Goal: Information Seeking & Learning: Learn about a topic

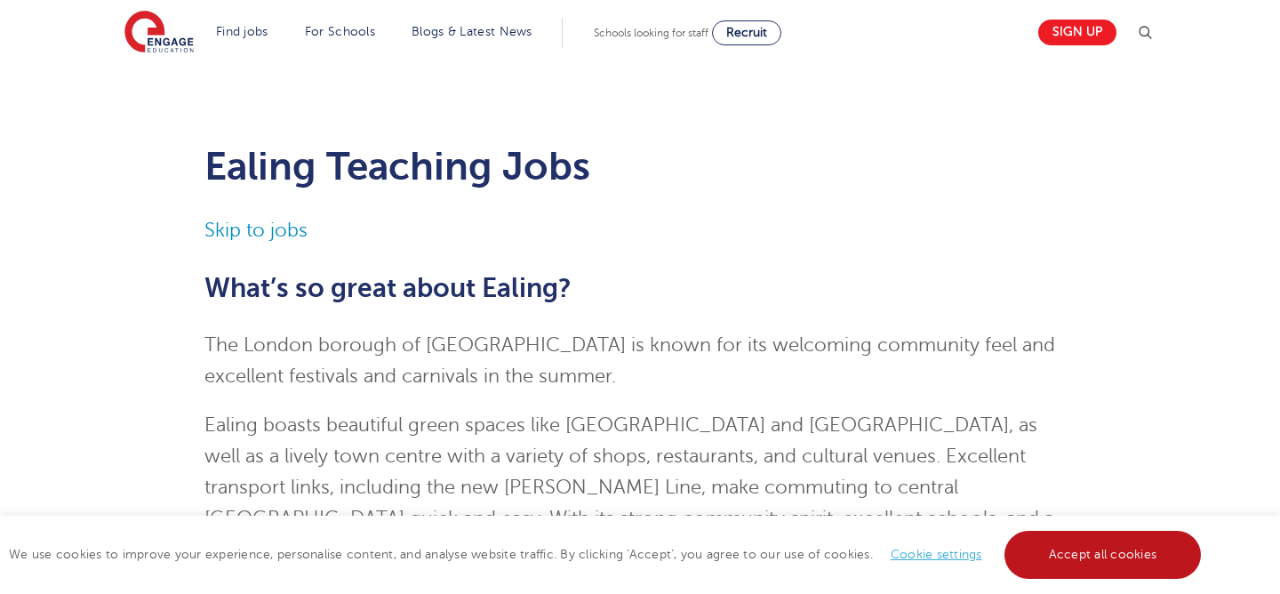
click at [1038, 544] on link "Accept all cookies" at bounding box center [1102, 555] width 197 height 48
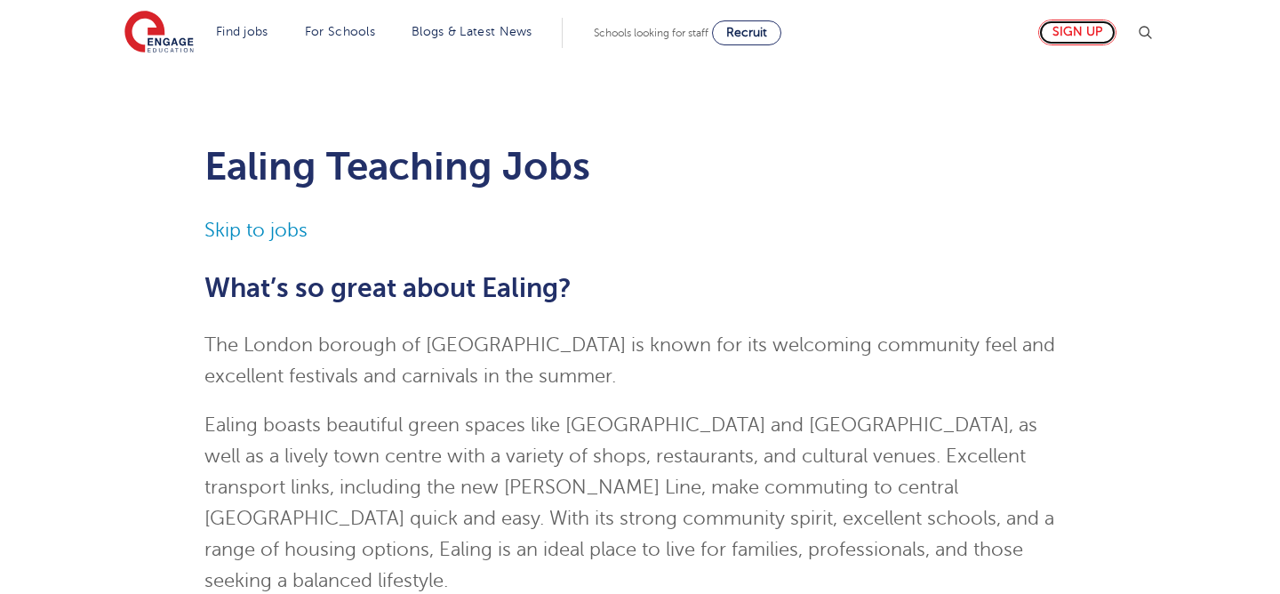
click at [1076, 39] on link "Sign up" at bounding box center [1077, 33] width 78 height 26
click at [266, 228] on link "Skip to jobs" at bounding box center [255, 230] width 103 height 21
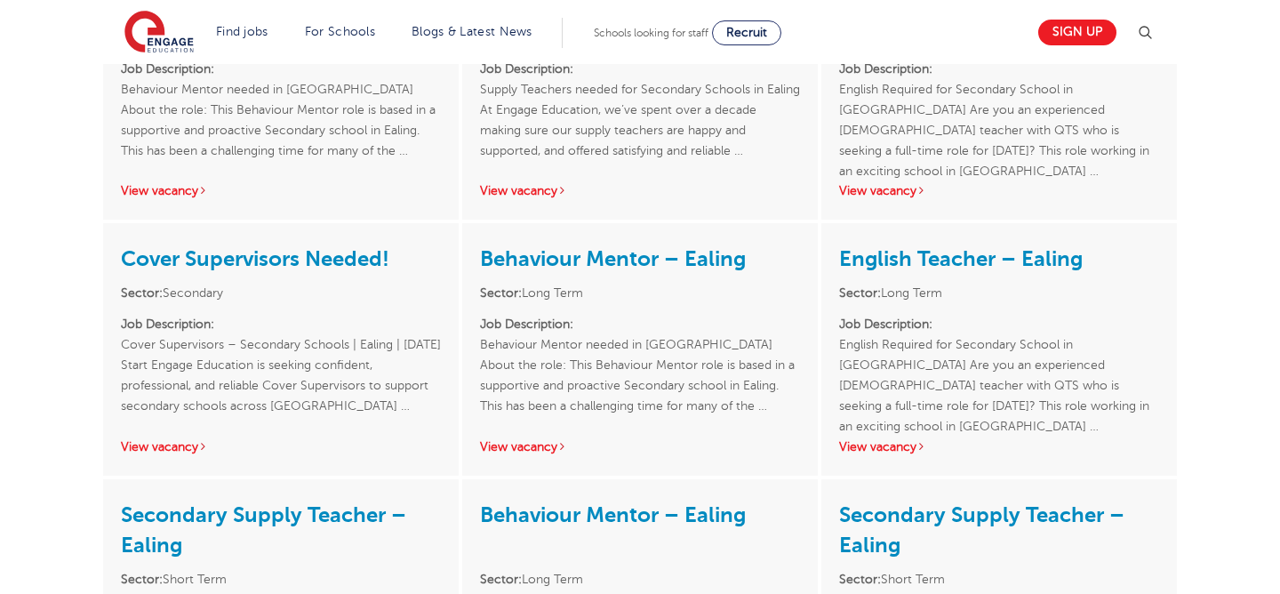
scroll to position [2520, 0]
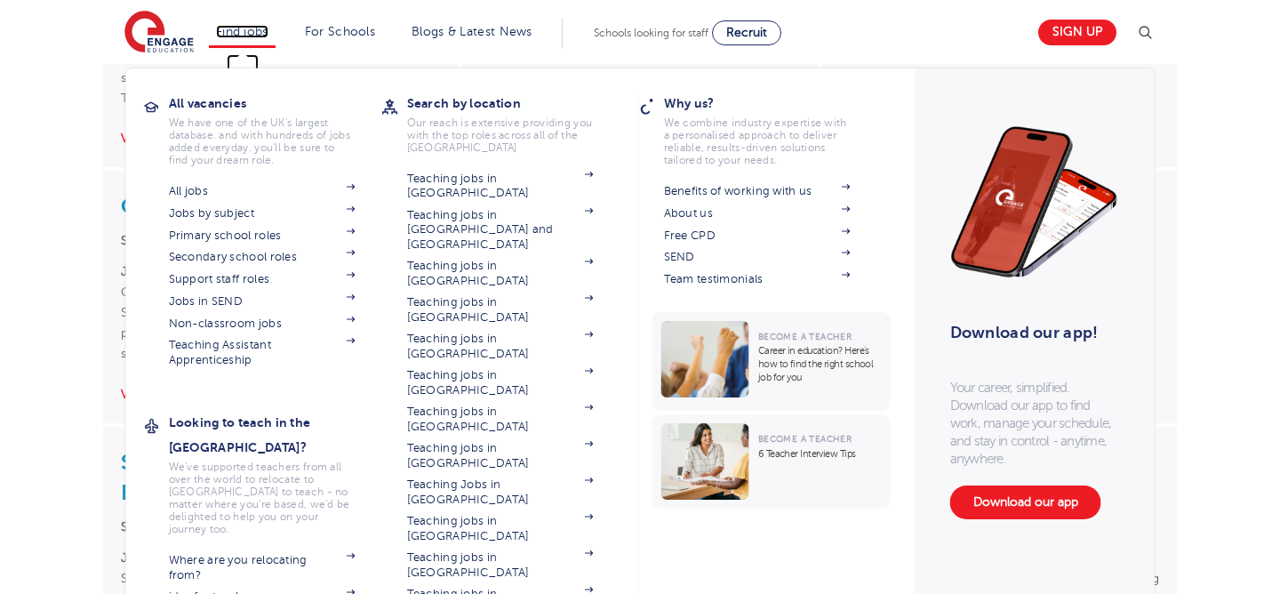
click at [240, 36] on link "Find jobs" at bounding box center [242, 31] width 52 height 13
click at [219, 231] on link "Primary school roles" at bounding box center [262, 235] width 187 height 14
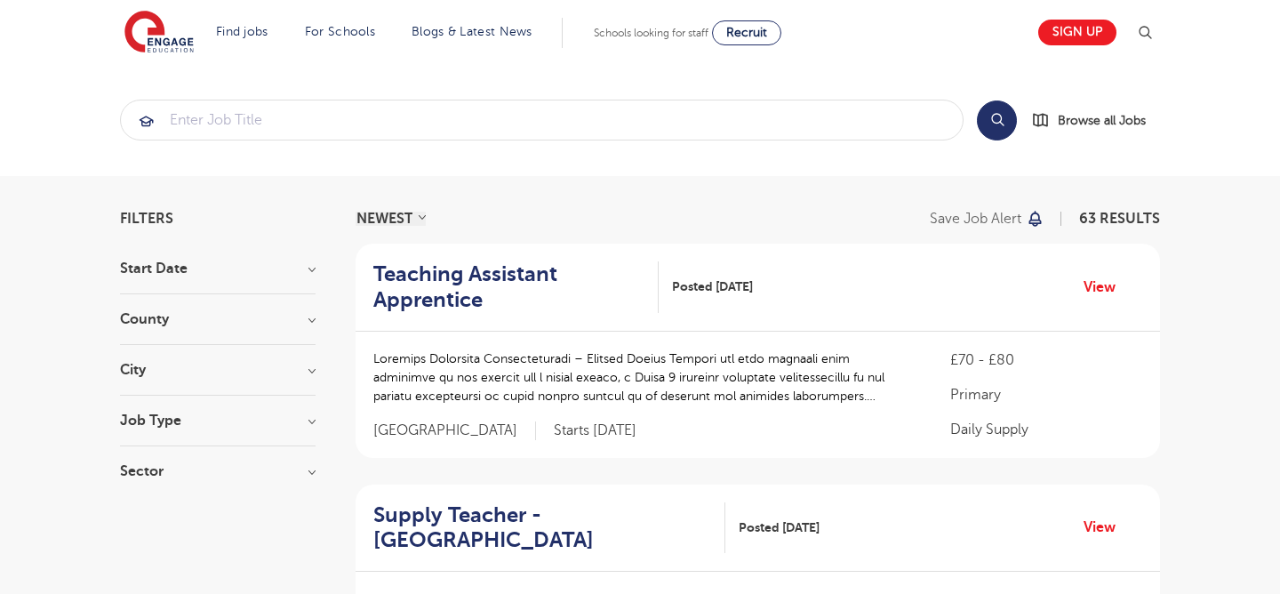
click at [245, 324] on h3 "County" at bounding box center [218, 319] width 196 height 14
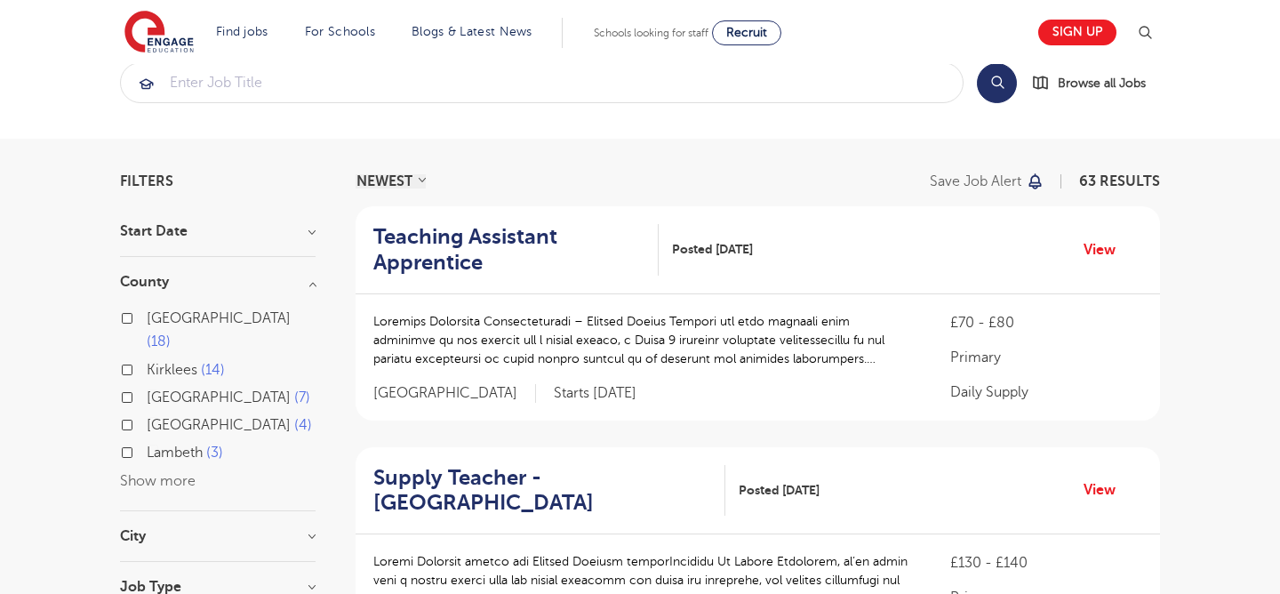
scroll to position [44, 0]
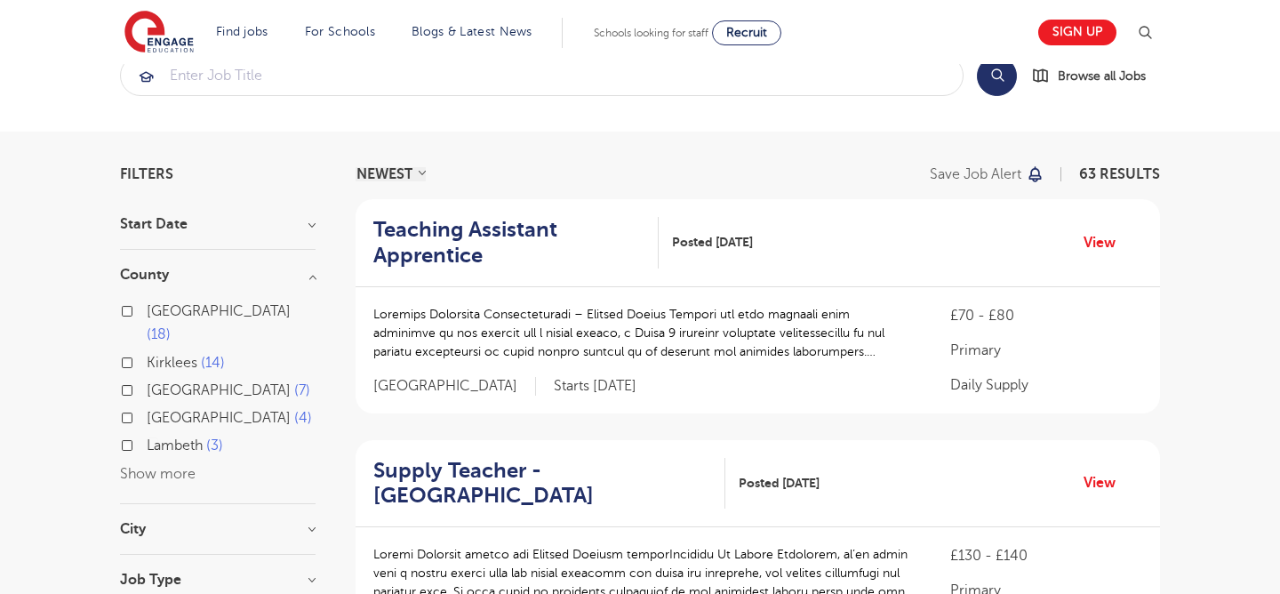
click at [175, 466] on button "Show more" at bounding box center [158, 474] width 76 height 16
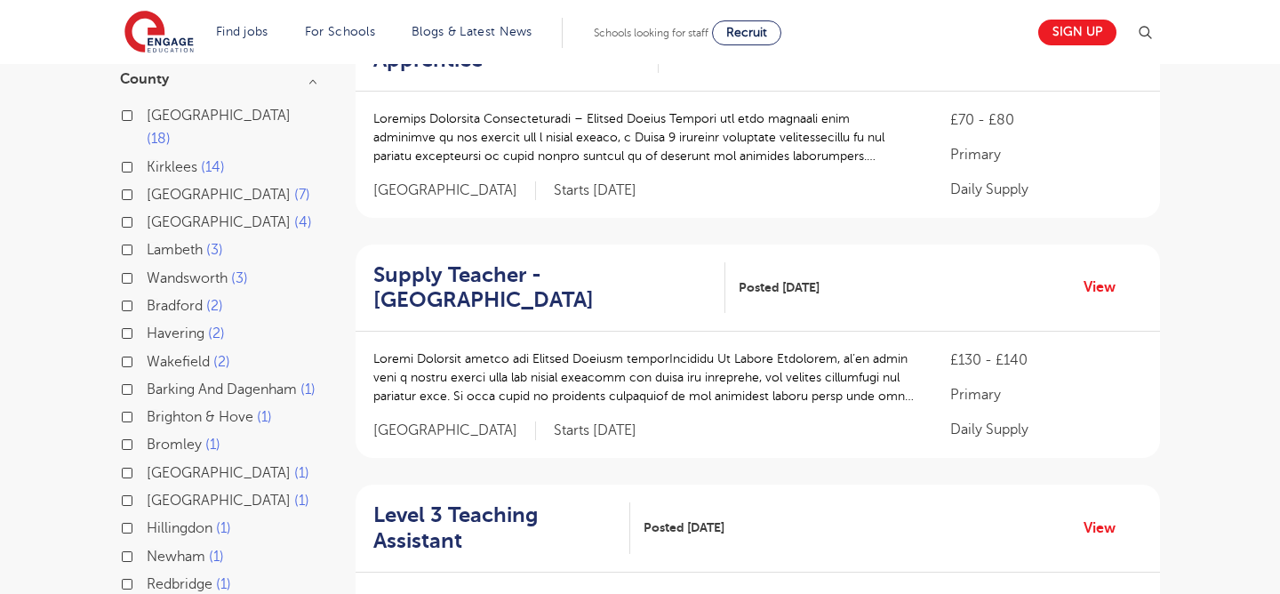
scroll to position [0, 0]
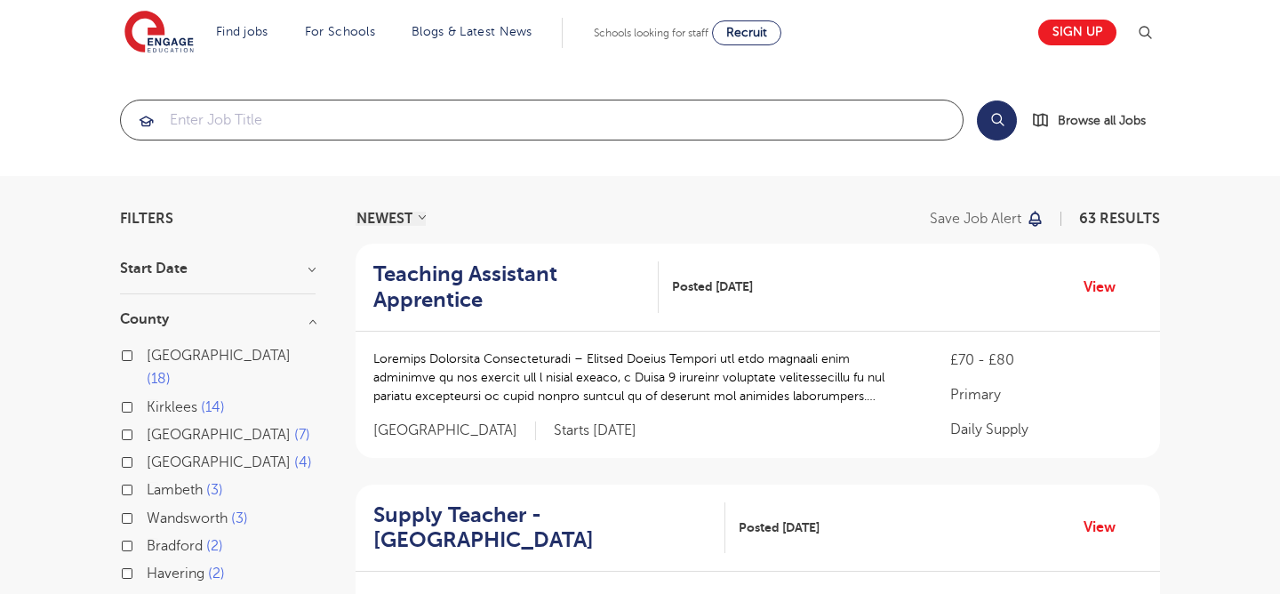
click at [252, 135] on input "search" at bounding box center [542, 119] width 842 height 39
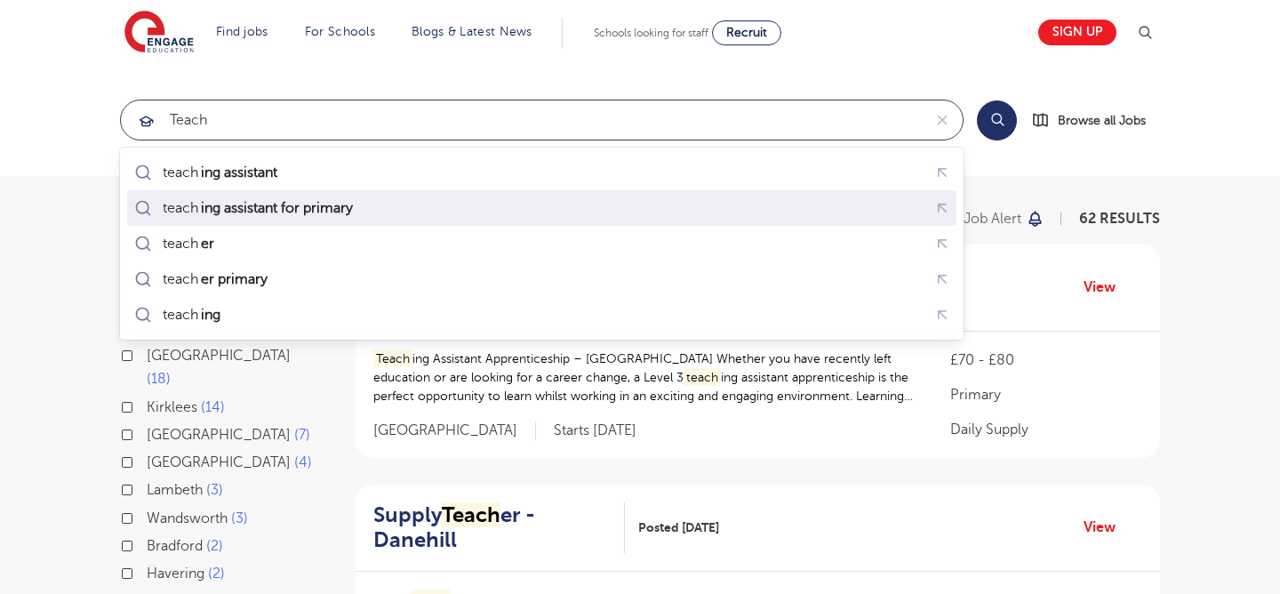
drag, startPoint x: 250, startPoint y: 170, endPoint x: 254, endPoint y: 200, distance: 30.5
click at [254, 200] on ul "teach ing assistant teach ing assistant for primary teach er teach er primary t…" at bounding box center [541, 244] width 829 height 178
click at [254, 200] on mark "ing assistant for primary" at bounding box center [276, 207] width 157 height 21
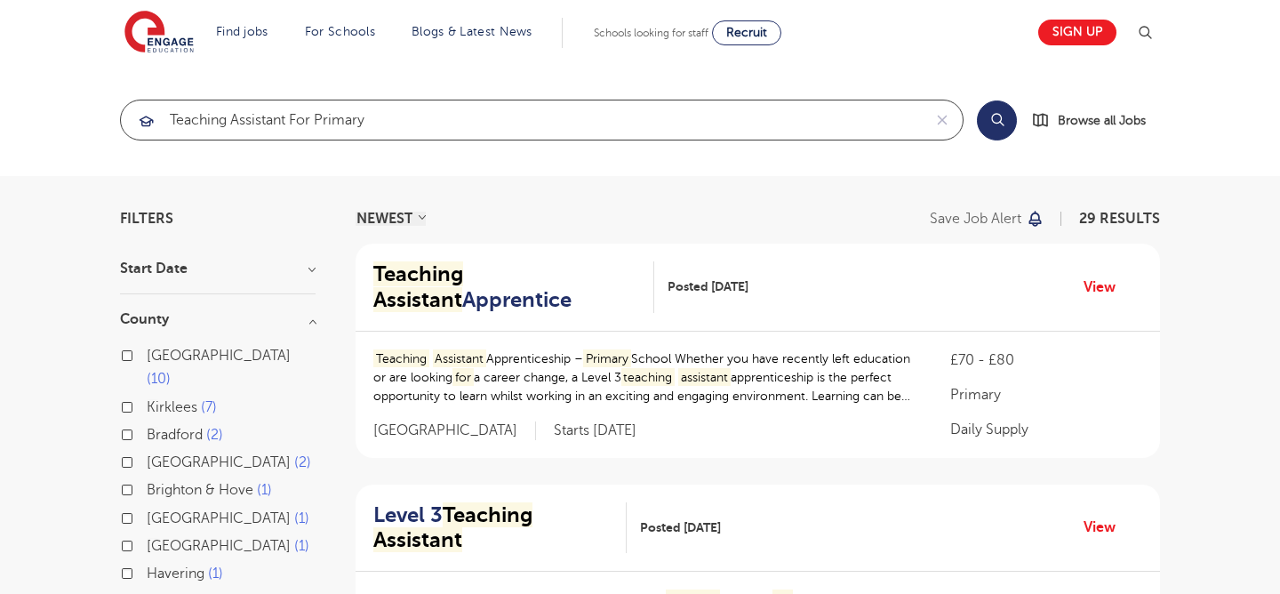
type input "teaching assistant for primary"
click at [1005, 108] on button "Search" at bounding box center [997, 120] width 40 height 40
click at [1000, 122] on button "Search" at bounding box center [997, 120] width 40 height 40
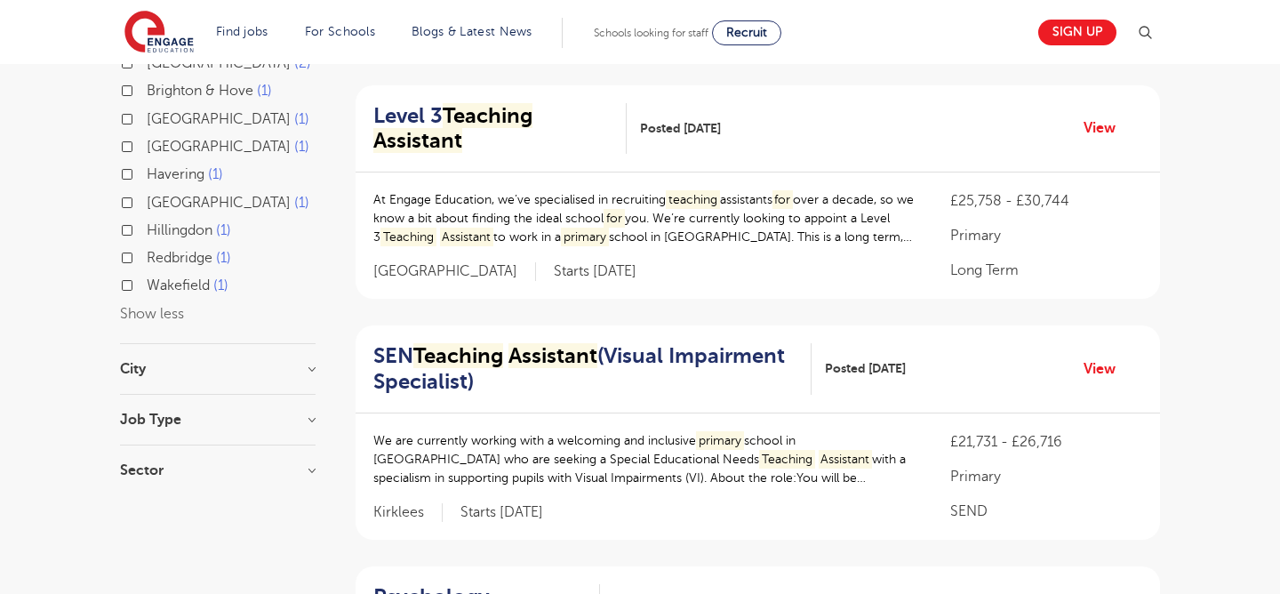
scroll to position [401, 0]
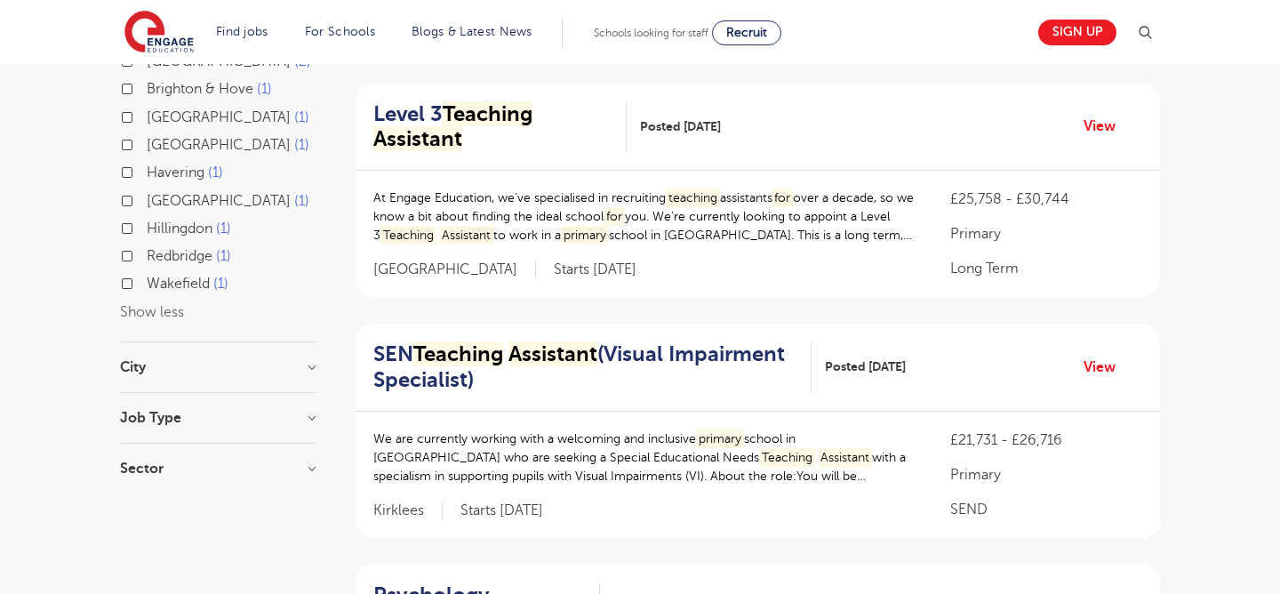
click at [297, 335] on section "Start Date [DATE] Show more County [GEOGRAPHIC_DATA] 10 [GEOGRAPHIC_DATA] 7 [GE…" at bounding box center [218, 176] width 196 height 633
click at [303, 360] on h3 "City" at bounding box center [218, 367] width 196 height 14
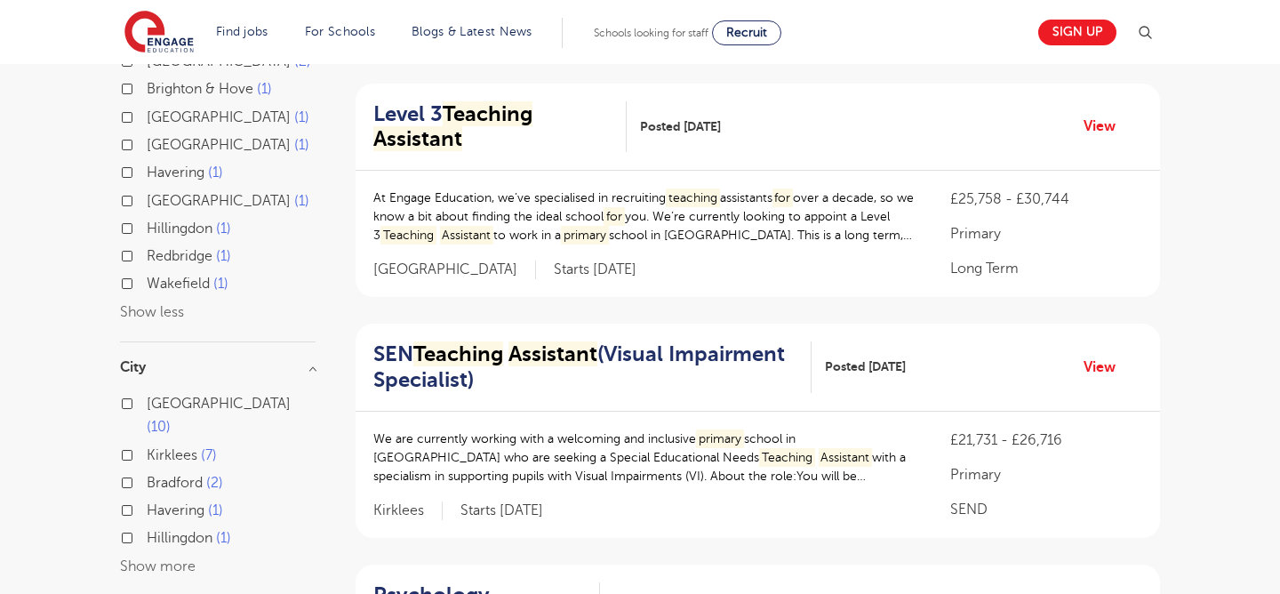
click at [164, 558] on button "Show more" at bounding box center [158, 566] width 76 height 16
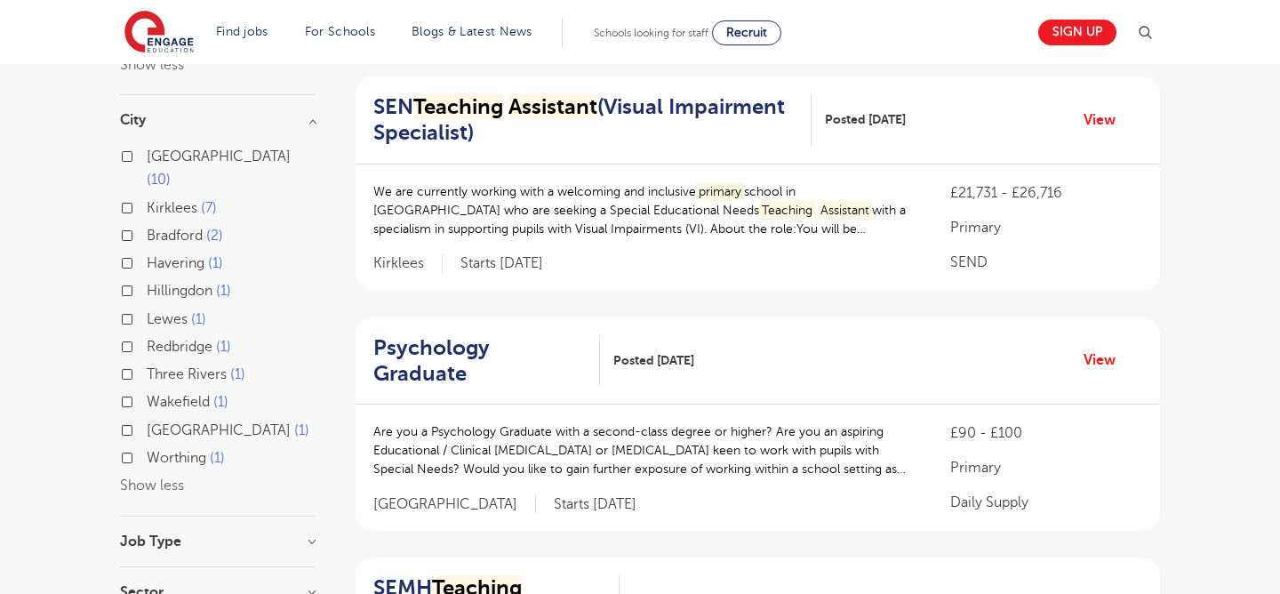
scroll to position [719, 0]
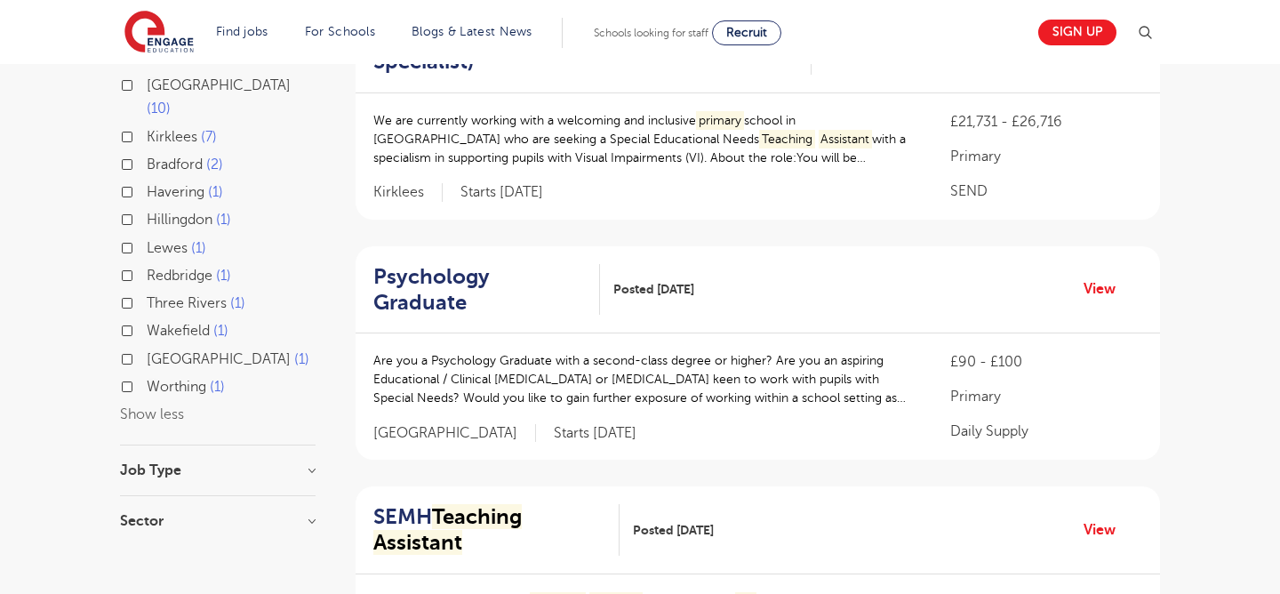
click at [188, 463] on h3 "Job Type" at bounding box center [218, 470] width 196 height 14
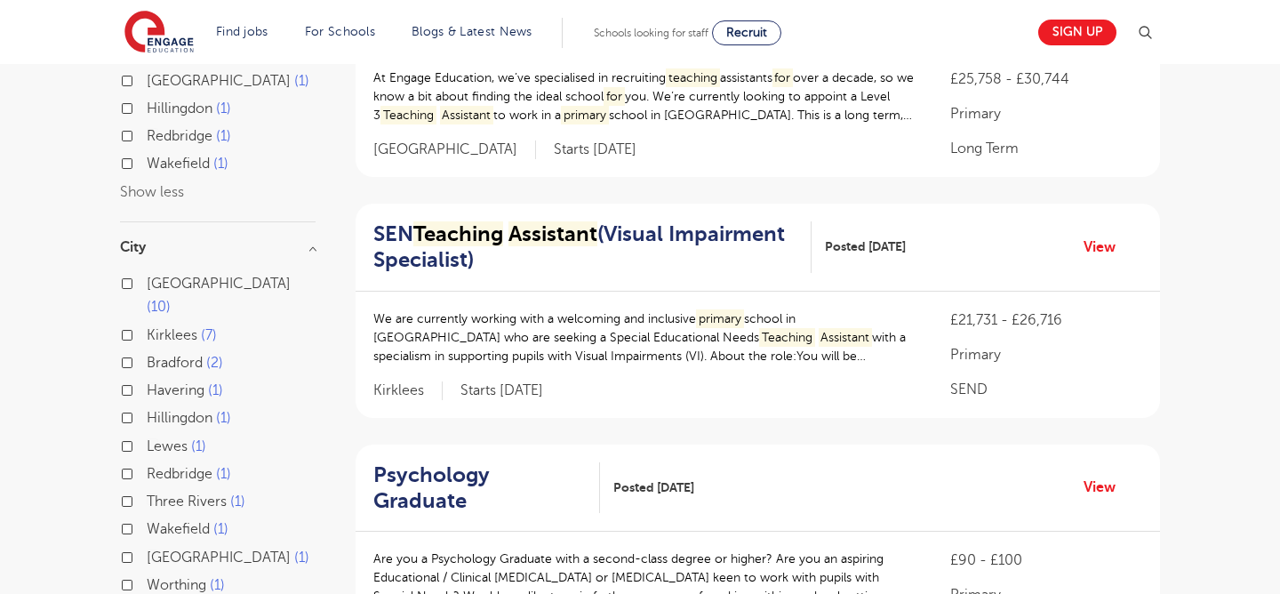
scroll to position [606, 0]
